Goal: Task Accomplishment & Management: Use online tool/utility

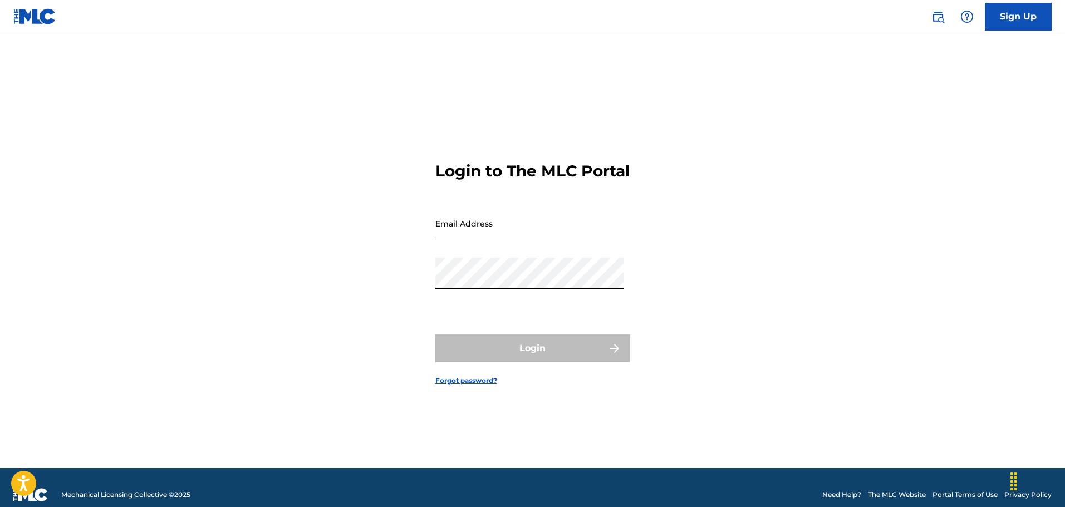
type input "[EMAIL_ADDRESS][DOMAIN_NAME]"
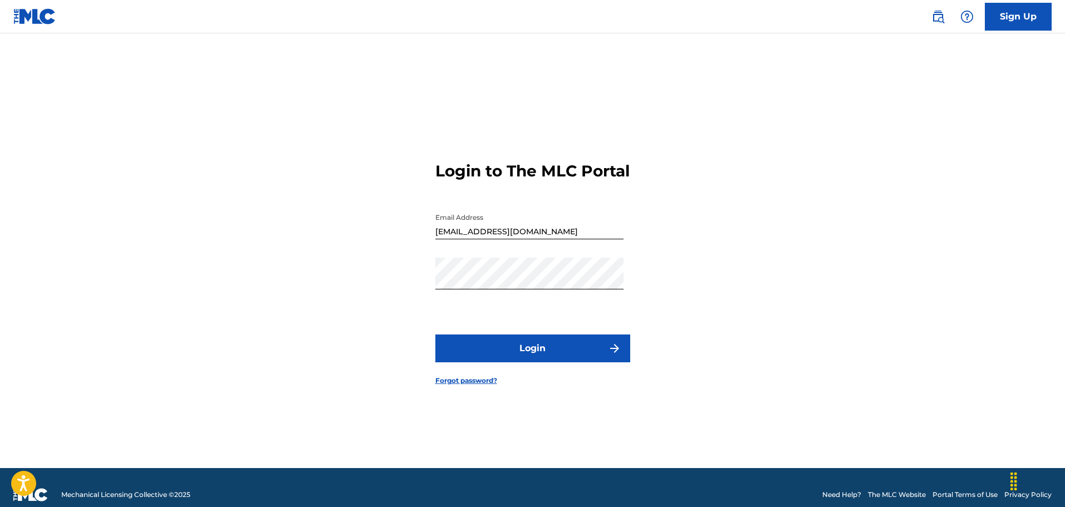
click at [532, 362] on button "Login" at bounding box center [532, 349] width 195 height 28
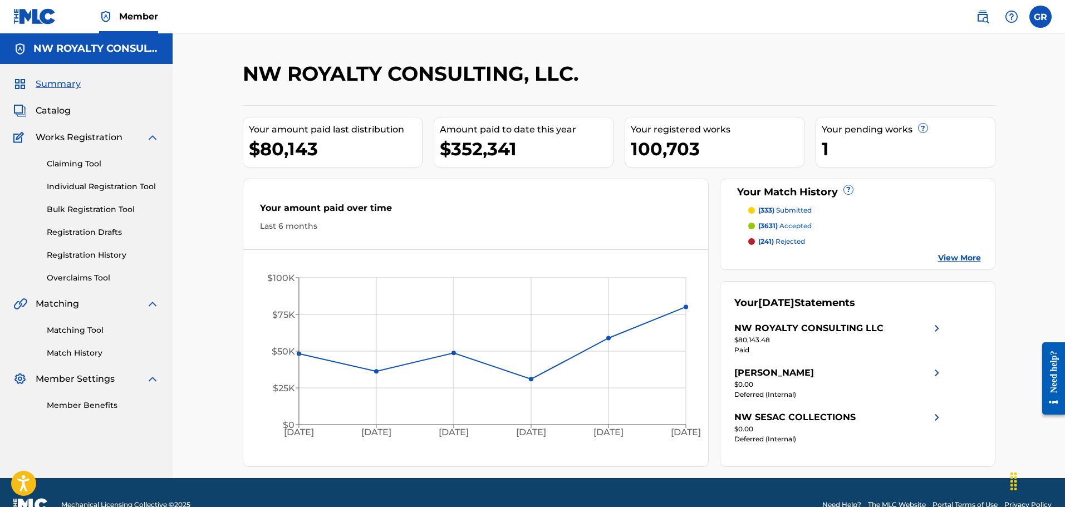
click at [73, 330] on link "Matching Tool" at bounding box center [103, 331] width 112 height 12
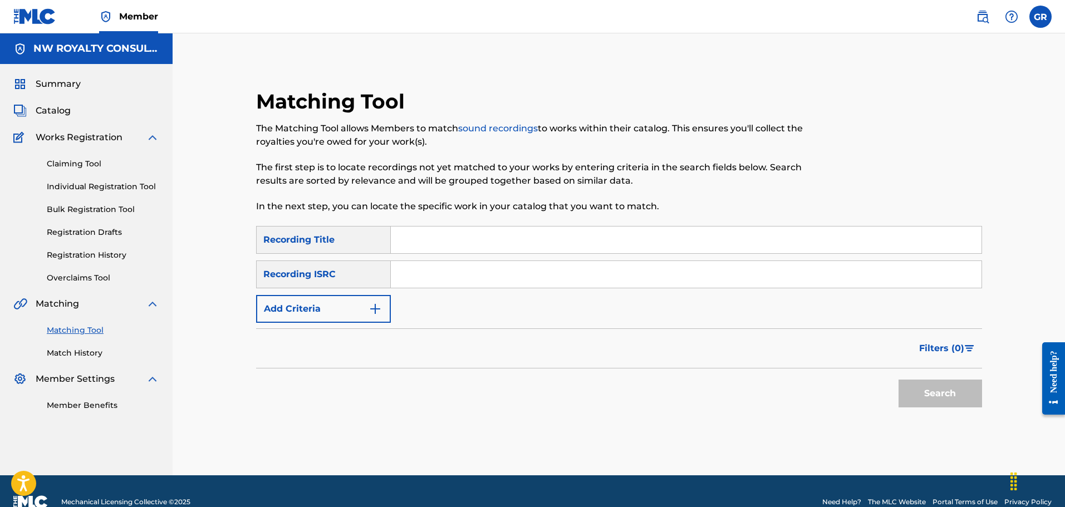
click at [352, 307] on button "Add Criteria" at bounding box center [323, 309] width 135 height 28
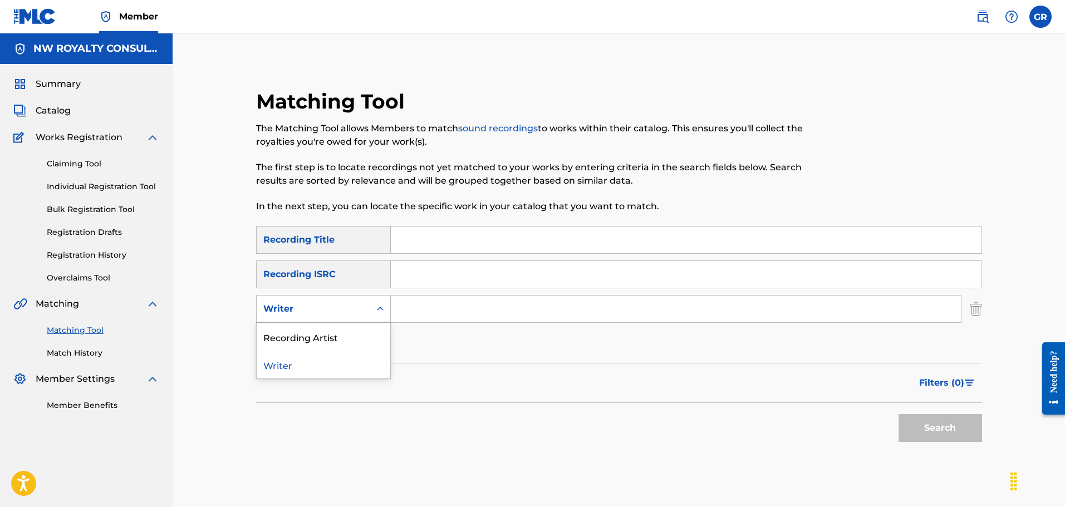
click at [352, 307] on div "Writer" at bounding box center [313, 308] width 100 height 13
click at [293, 339] on div "Recording Artist" at bounding box center [324, 337] width 134 height 28
click at [415, 305] on input "Search Form" at bounding box center [676, 309] width 570 height 27
paste input "[PERSON_NAME]"
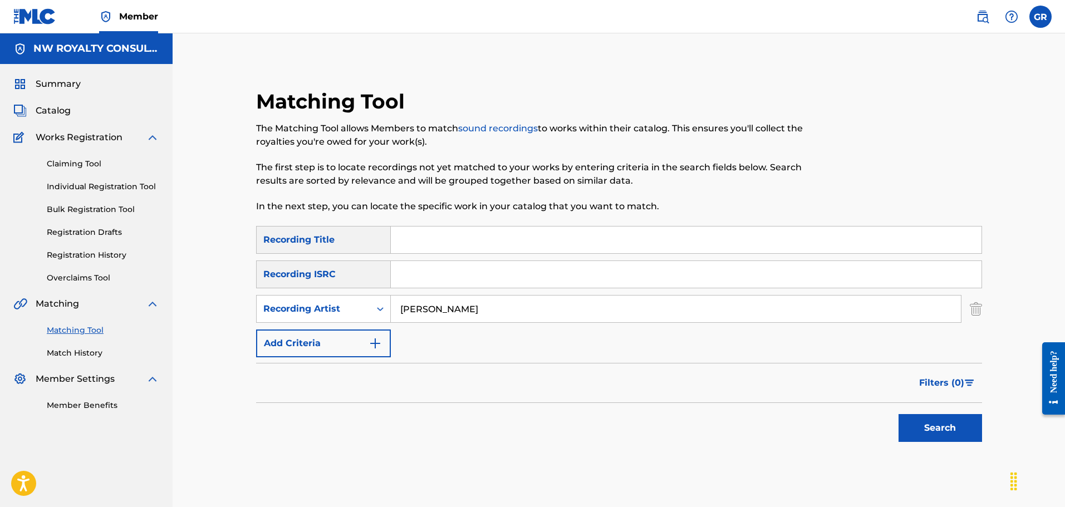
type input "[PERSON_NAME]"
click at [941, 429] on button "Search" at bounding box center [941, 428] width 84 height 28
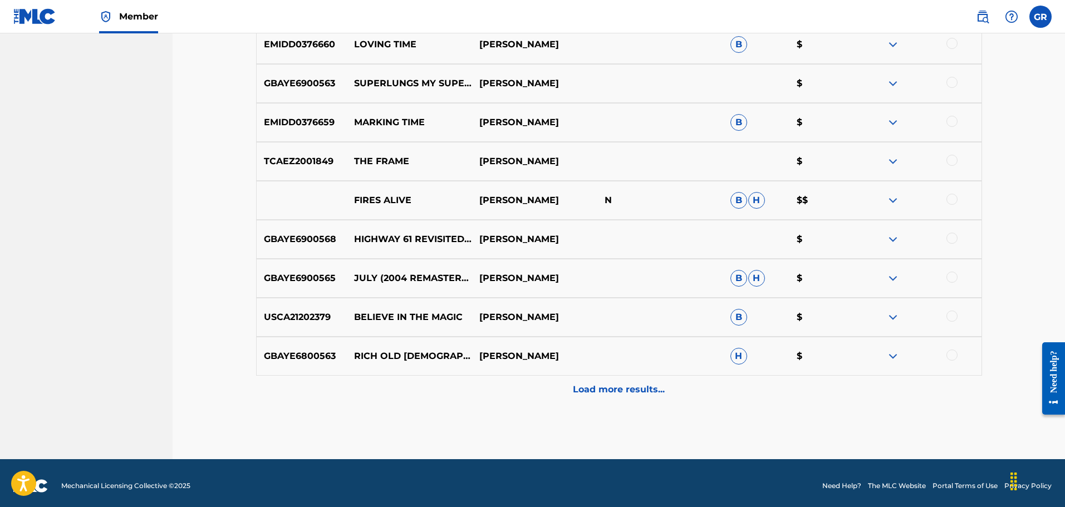
scroll to position [511, 0]
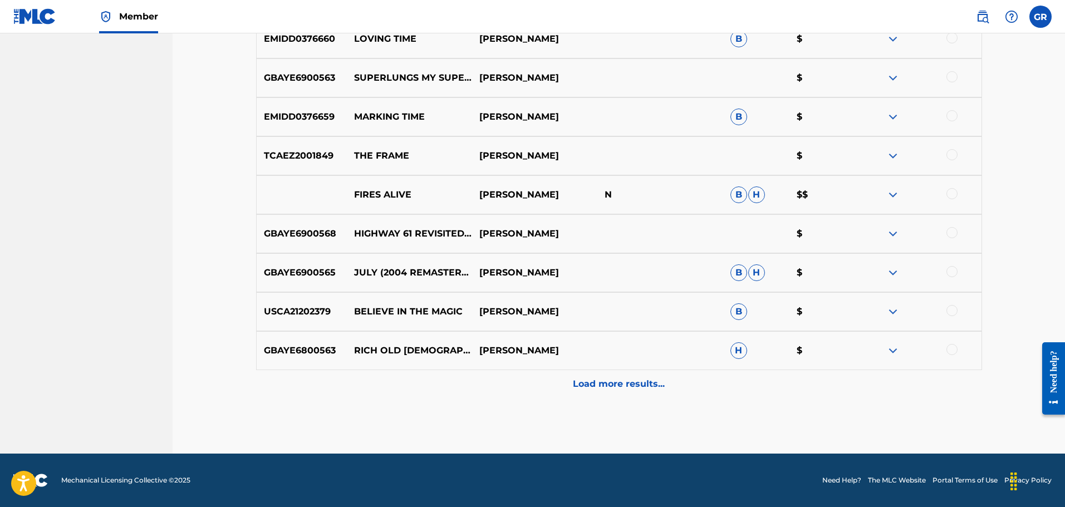
click at [616, 386] on p "Load more results..." at bounding box center [619, 384] width 92 height 13
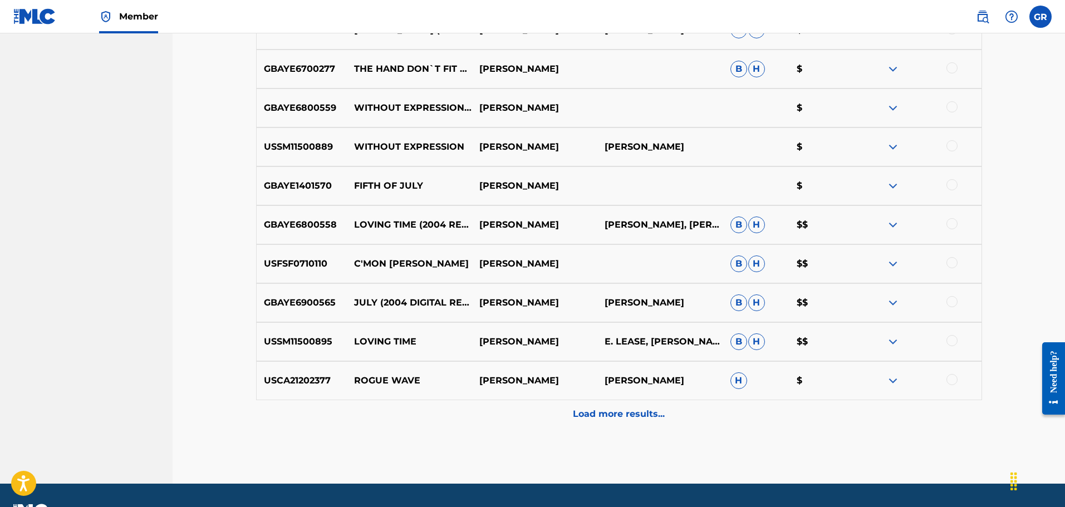
scroll to position [900, 0]
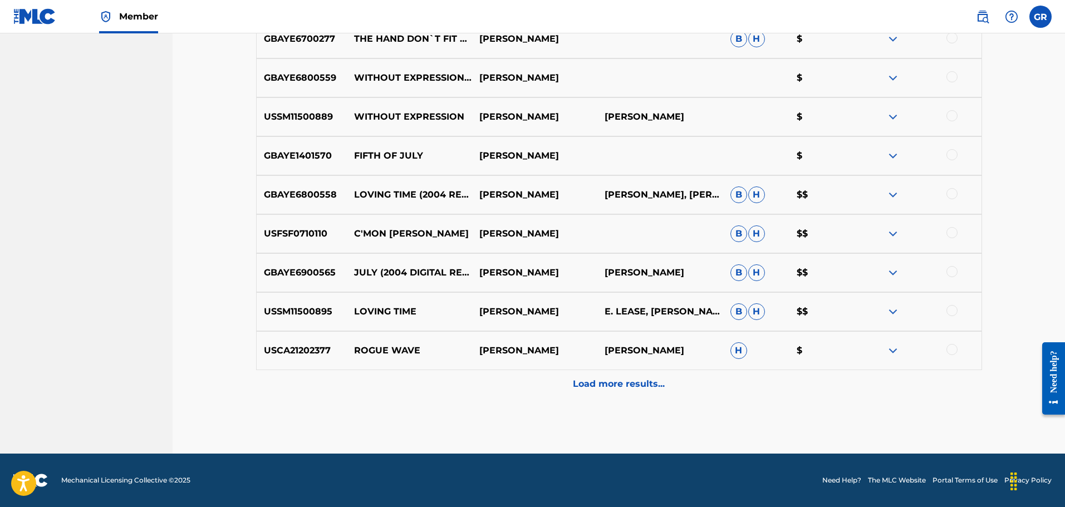
click at [635, 381] on p "Load more results..." at bounding box center [619, 384] width 92 height 13
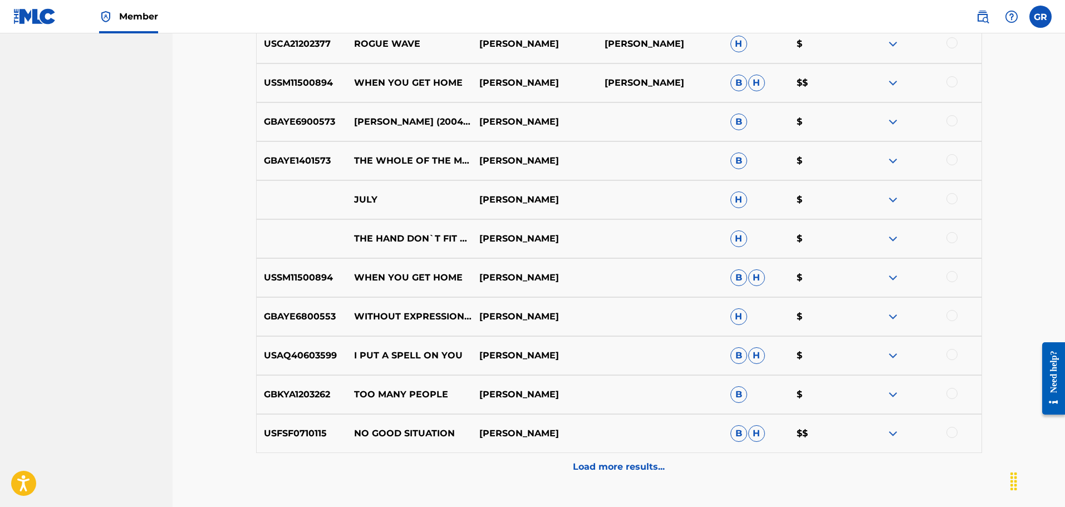
scroll to position [1234, 0]
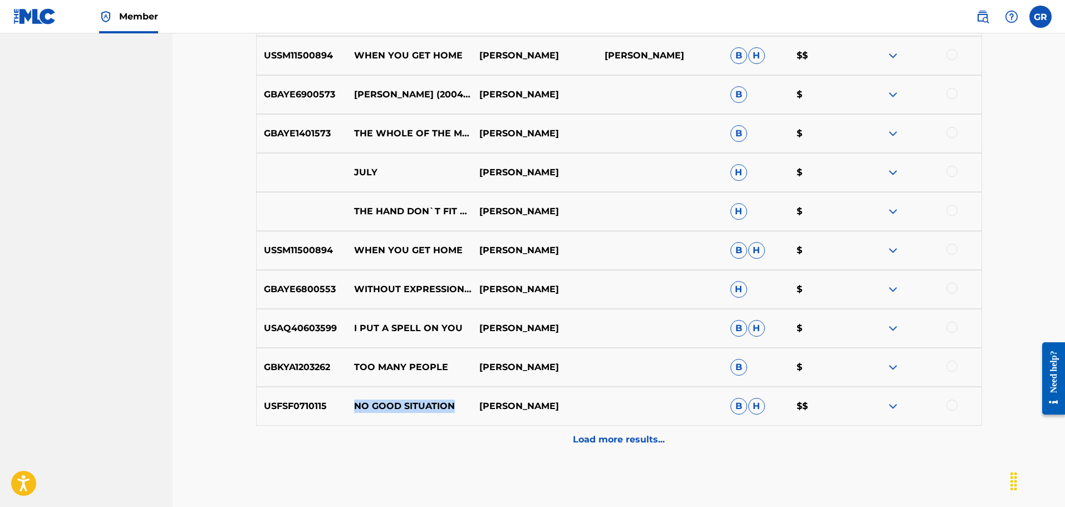
drag, startPoint x: 352, startPoint y: 406, endPoint x: 454, endPoint y: 410, distance: 102.0
click at [454, 410] on p "NO GOOD SITUATION" at bounding box center [408, 406] width 125 height 13
copy p "NO GOOD SITUATION"
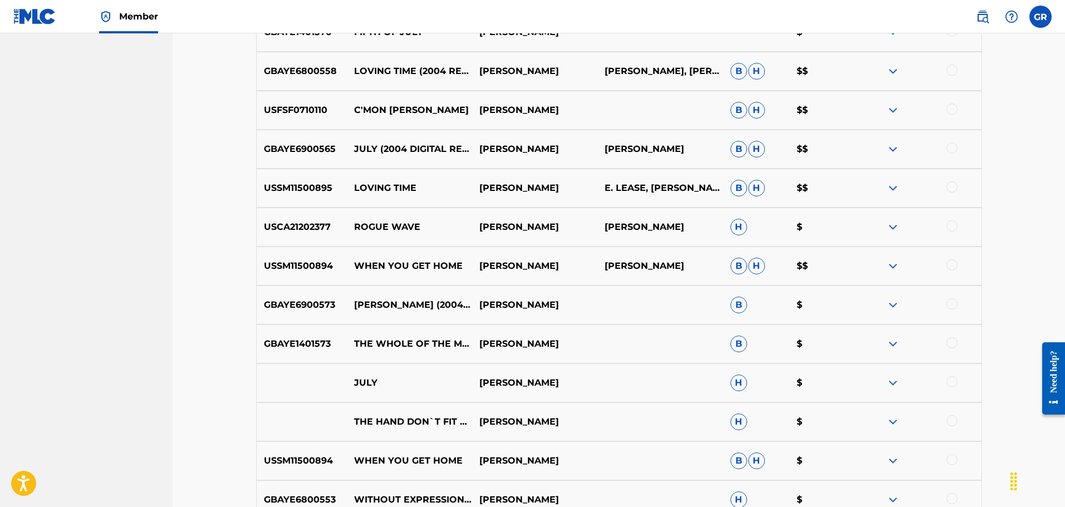
scroll to position [1012, 0]
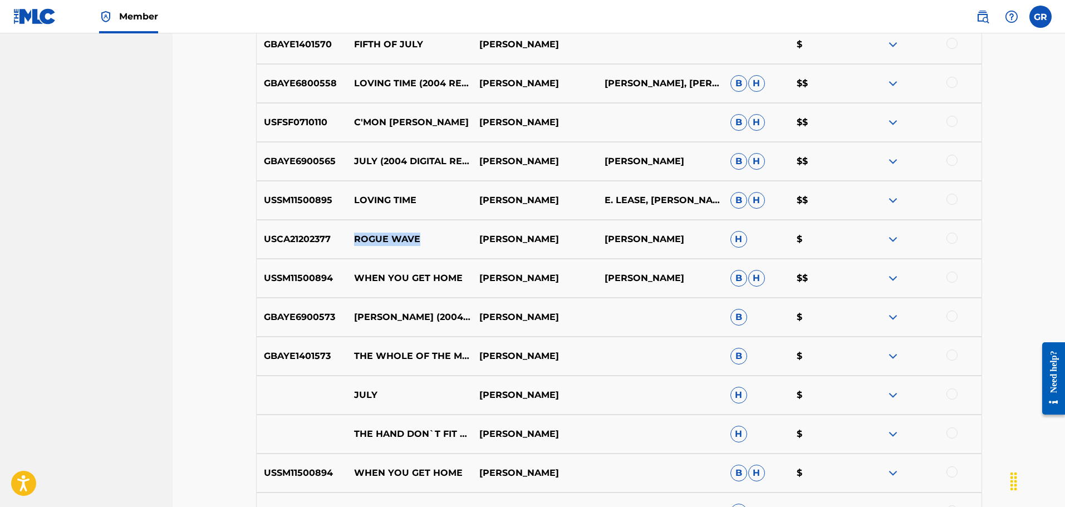
drag, startPoint x: 352, startPoint y: 236, endPoint x: 427, endPoint y: 241, distance: 75.3
click at [427, 241] on p "ROGUE WAVE" at bounding box center [408, 239] width 125 height 13
copy p "ROGUE WAVE"
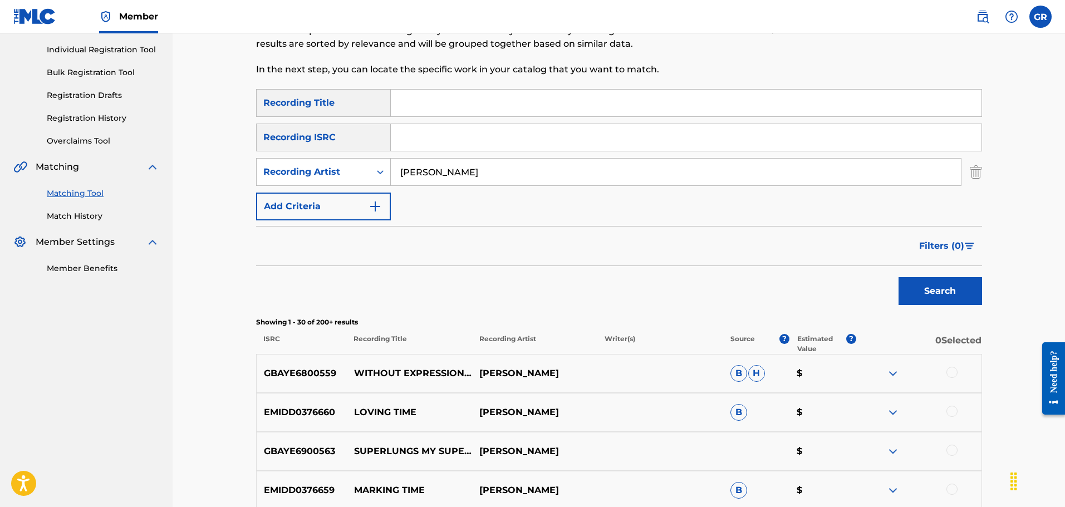
scroll to position [121, 0]
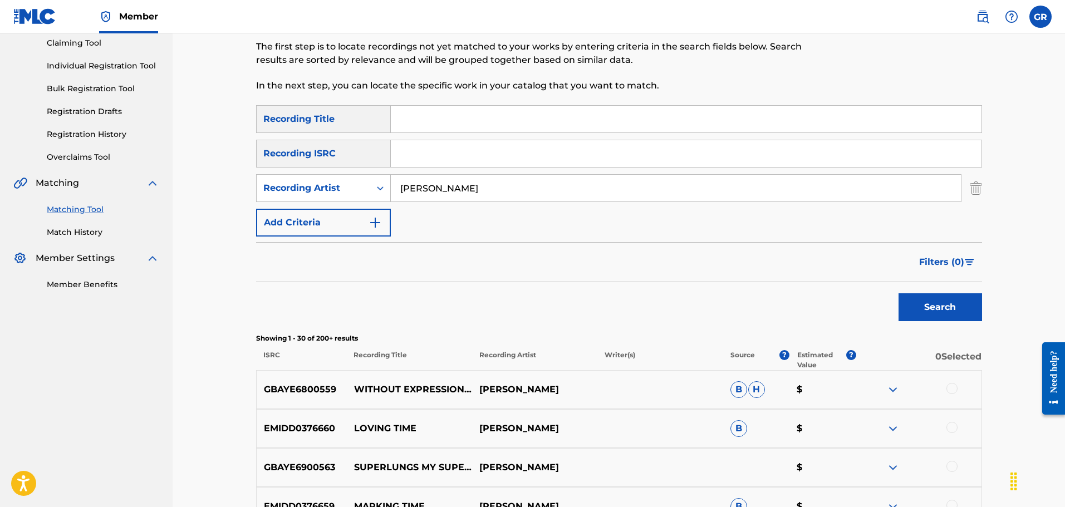
click at [423, 117] on input "Search Form" at bounding box center [686, 119] width 591 height 27
paste input "ROGUE WAVE"
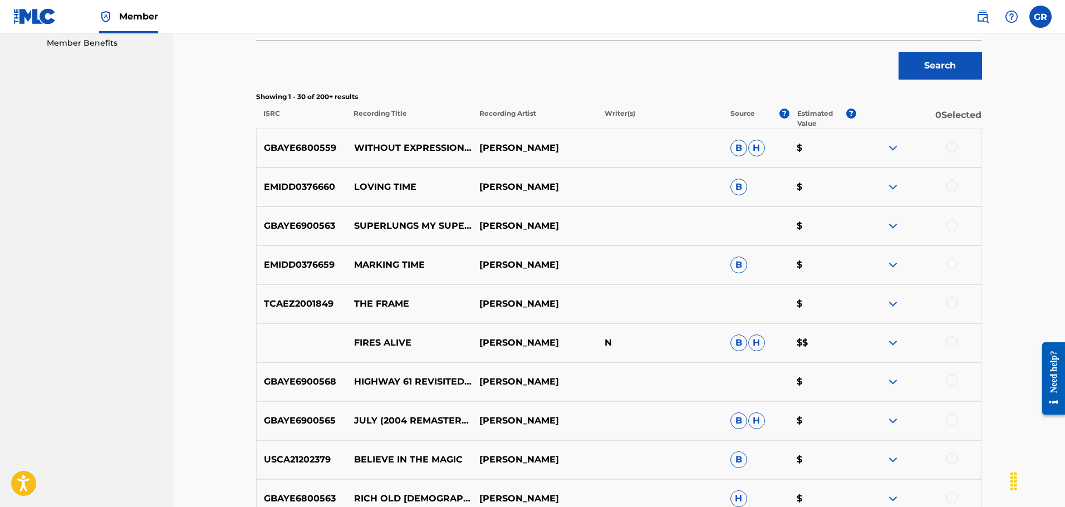
scroll to position [455, 0]
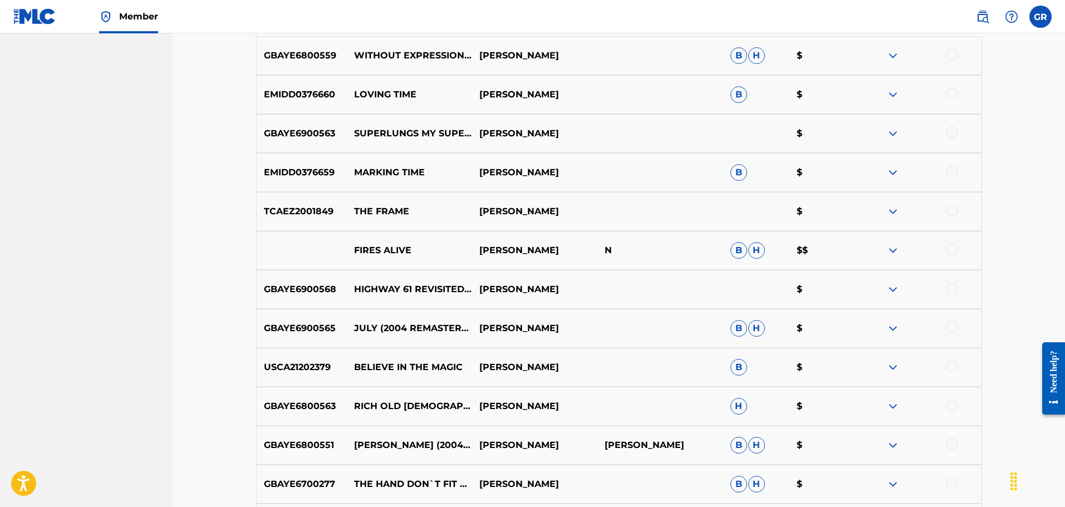
type input "ROGUE WAVE"
drag, startPoint x: 354, startPoint y: 250, endPoint x: 414, endPoint y: 251, distance: 60.7
click at [414, 251] on p "FIRES ALIVE" at bounding box center [408, 250] width 125 height 13
copy p "FIRES ALIVE"
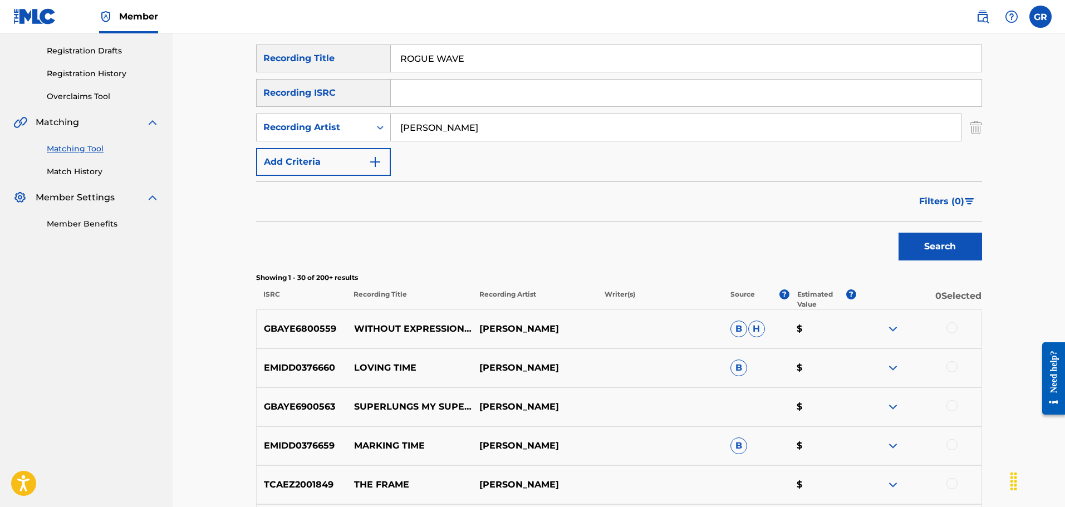
scroll to position [177, 0]
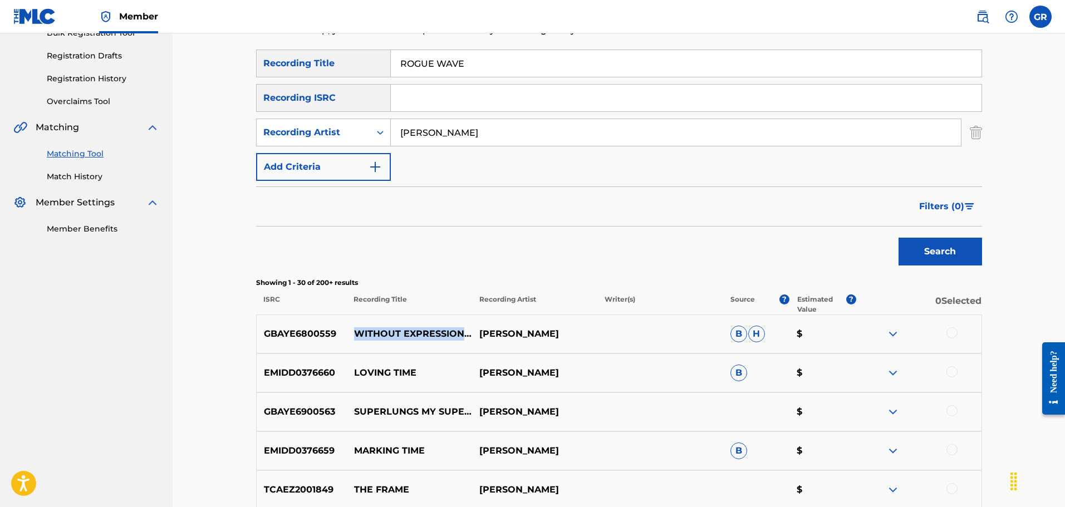
drag, startPoint x: 352, startPoint y: 326, endPoint x: 462, endPoint y: 326, distance: 110.2
click at [462, 327] on p "WITHOUT EXPRESSION [2003 MIX]" at bounding box center [408, 333] width 125 height 13
copy p "WITHOUT EXPRESSION"
click at [927, 254] on button "Search" at bounding box center [941, 252] width 84 height 28
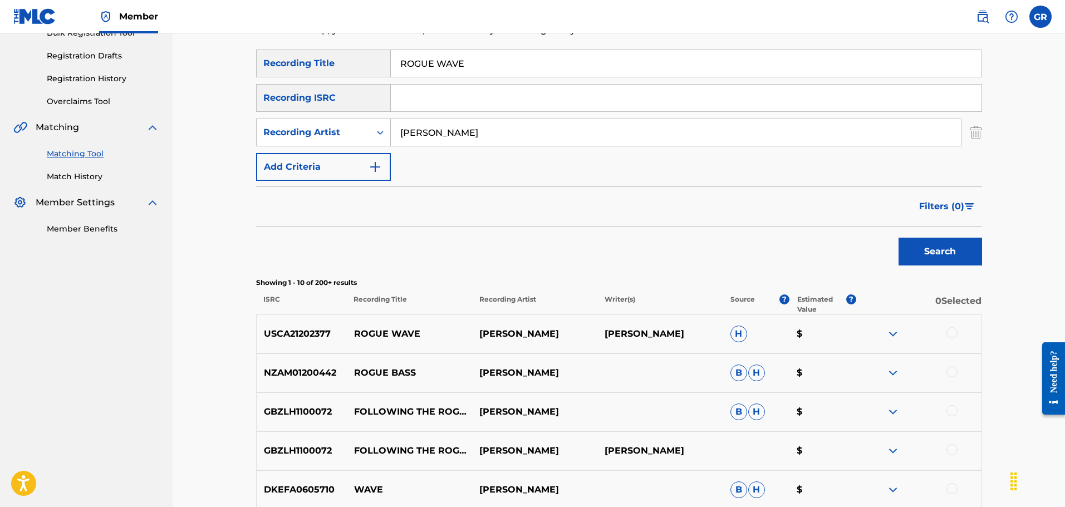
click at [308, 337] on p "USCA21202377" at bounding box center [302, 333] width 90 height 13
copy p "USCA21202377"
click at [953, 332] on div at bounding box center [952, 332] width 11 height 11
click at [791, 416] on button "Match 1 Group" at bounding box center [782, 417] width 123 height 28
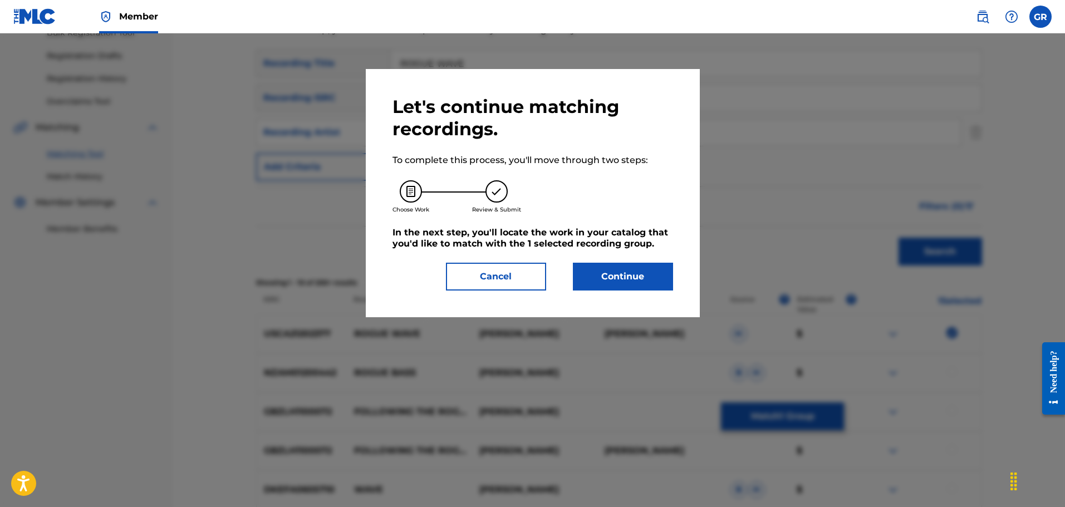
click at [641, 274] on button "Continue" at bounding box center [623, 277] width 100 height 28
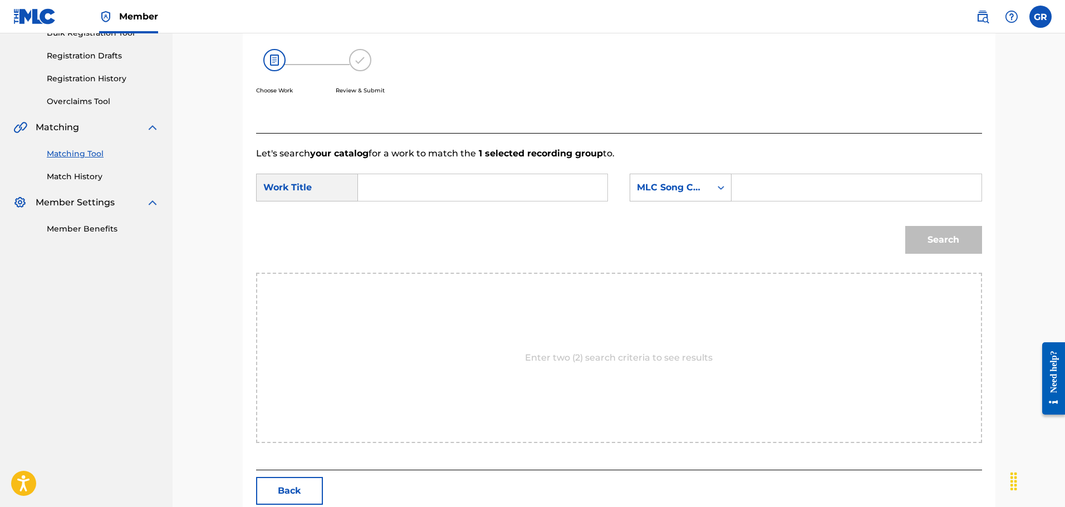
click at [395, 187] on input "Search Form" at bounding box center [482, 187] width 231 height 27
paste input "ROGUE WAVE(S)"
type input "ROGUE WAVE(S)"
click at [763, 188] on input "Search Form" at bounding box center [856, 187] width 231 height 27
paste input "R34369"
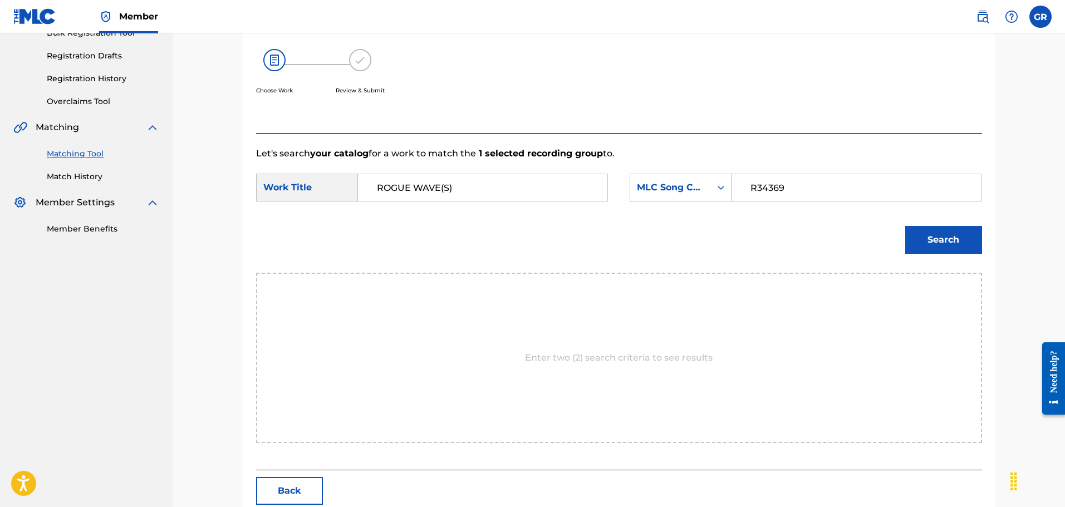
type input "R34369"
click at [949, 231] on button "Search" at bounding box center [943, 240] width 77 height 28
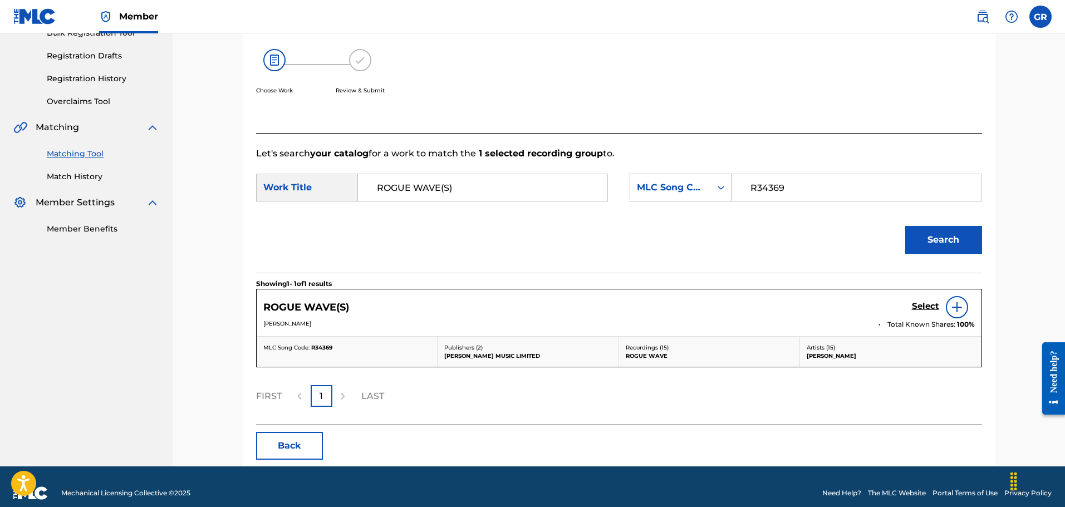
click at [919, 303] on h5 "Select" at bounding box center [925, 306] width 27 height 11
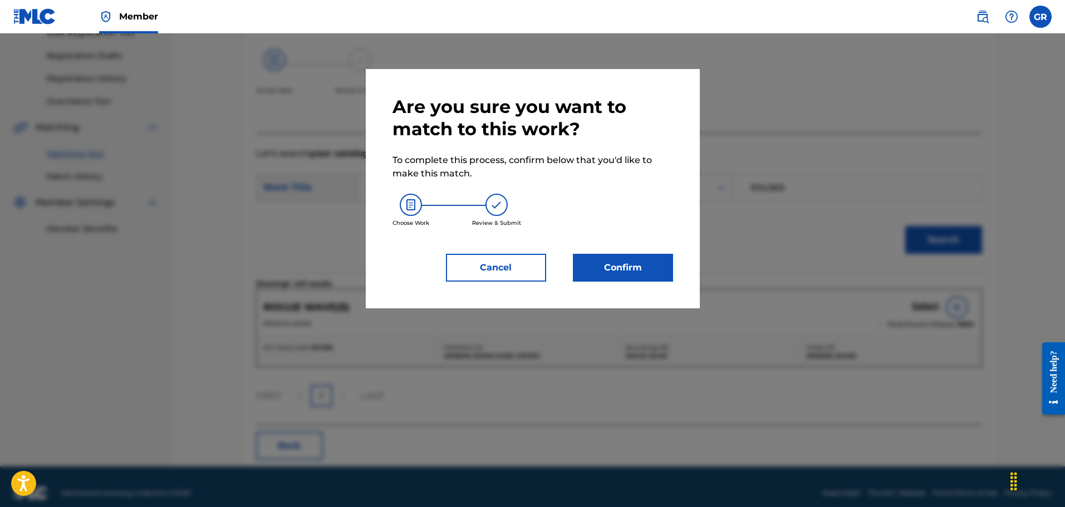
click at [634, 265] on button "Confirm" at bounding box center [623, 268] width 100 height 28
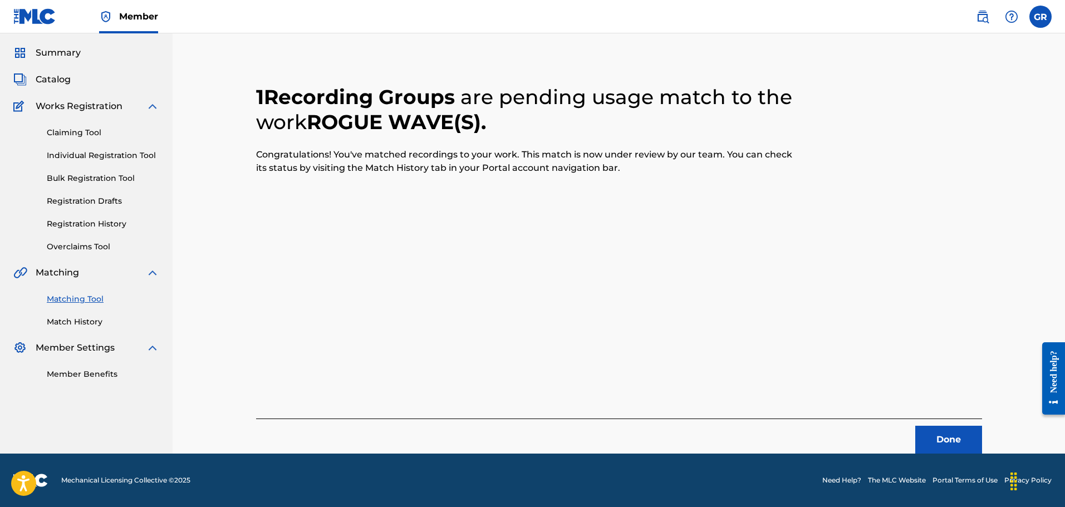
scroll to position [31, 0]
click at [955, 434] on button "Done" at bounding box center [948, 440] width 67 height 28
